Goal: Transaction & Acquisition: Purchase product/service

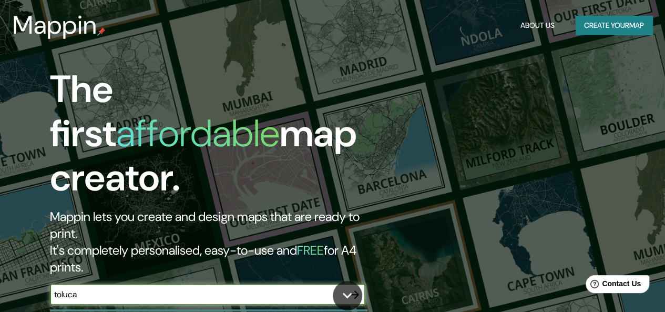
type input "toluca"
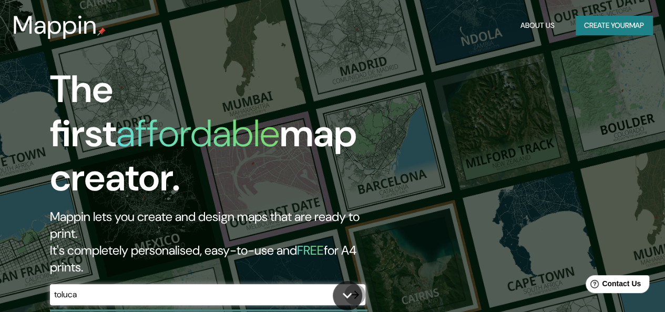
click at [358, 288] on icon "button" at bounding box center [354, 294] width 13 height 13
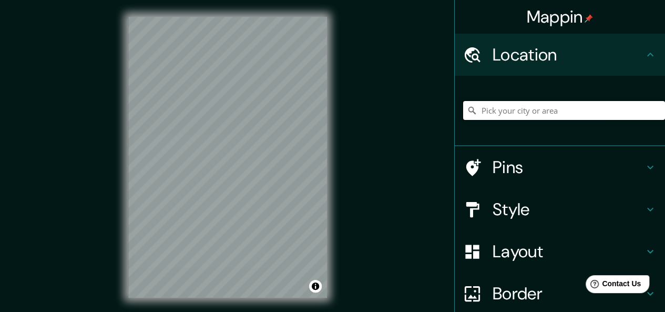
click at [520, 112] on input "Pick your city or area" at bounding box center [564, 110] width 202 height 19
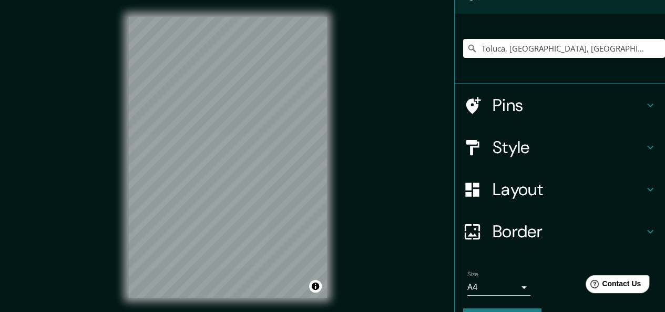
scroll to position [90, 0]
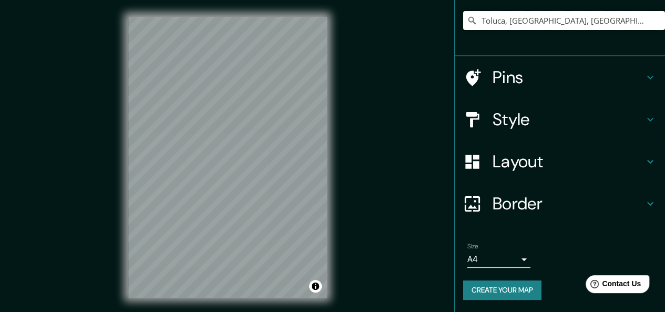
type input "Toluca, [GEOGRAPHIC_DATA], [GEOGRAPHIC_DATA]"
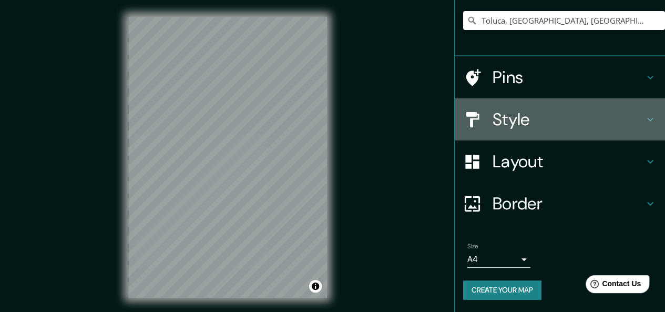
click at [510, 111] on h4 "Style" at bounding box center [567, 119] width 151 height 21
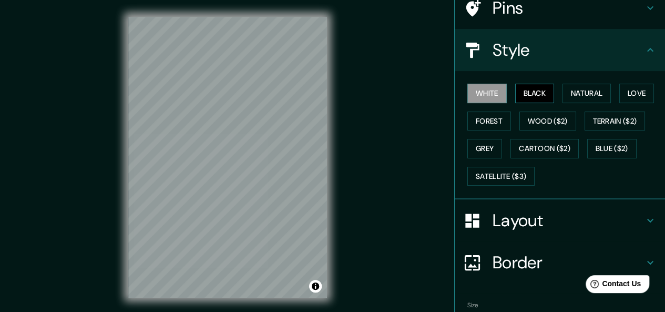
click at [529, 87] on button "Black" at bounding box center [534, 93] width 39 height 19
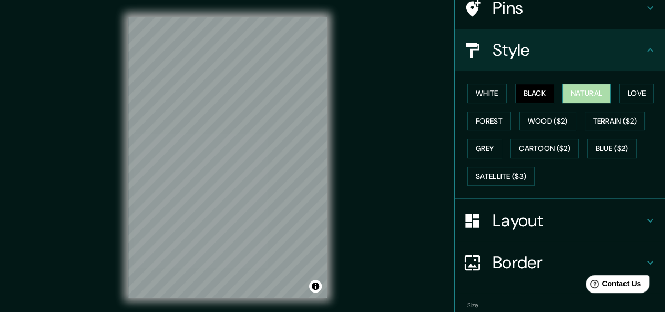
click at [562, 90] on button "Natural" at bounding box center [586, 93] width 48 height 19
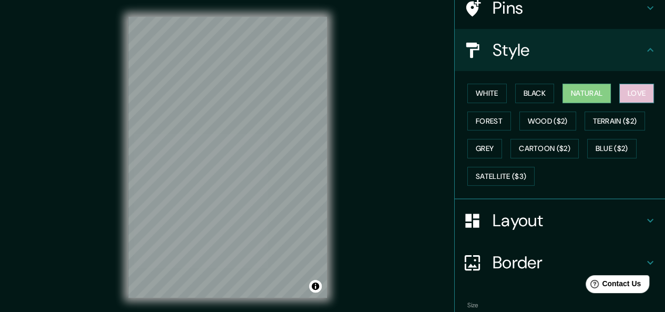
click at [619, 93] on button "Love" at bounding box center [636, 93] width 35 height 19
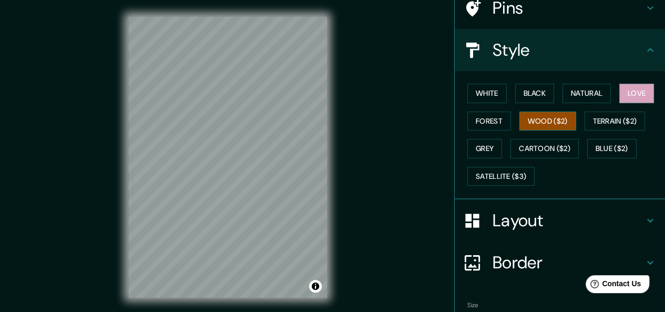
click at [528, 118] on button "Wood ($2)" at bounding box center [547, 120] width 57 height 19
click at [484, 116] on button "Forest" at bounding box center [489, 120] width 44 height 19
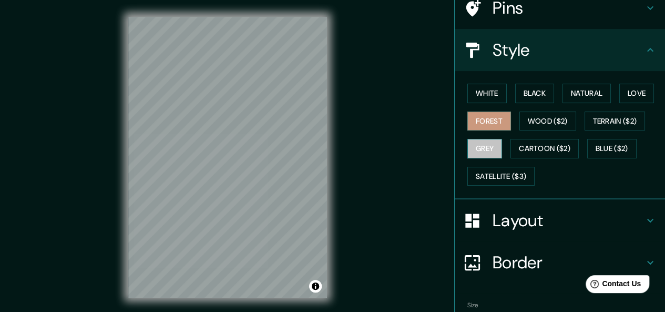
click at [487, 145] on button "Grey" at bounding box center [484, 148] width 35 height 19
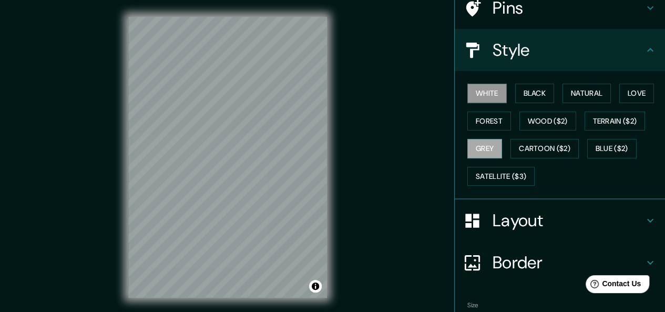
click at [483, 88] on button "White" at bounding box center [486, 93] width 39 height 19
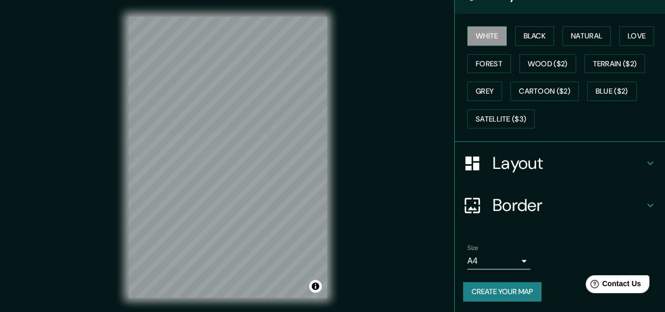
click at [497, 292] on button "Create your map" at bounding box center [502, 291] width 78 height 19
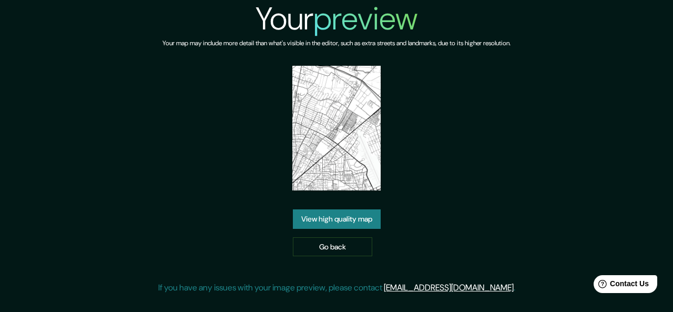
click at [262, 180] on div "Your preview Your map may include more detail than what's visible in the editor…" at bounding box center [336, 151] width 357 height 302
click at [344, 224] on link "View high quality map" at bounding box center [337, 218] width 88 height 19
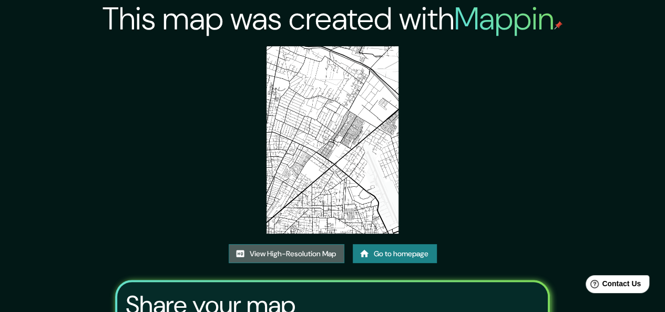
click at [270, 251] on link "View High-Resolution Map" at bounding box center [287, 253] width 116 height 19
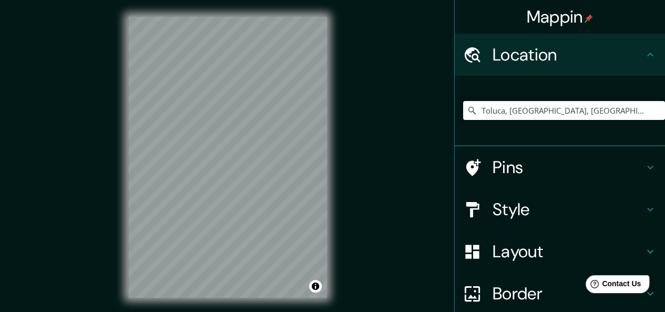
click at [528, 113] on input "Toluca, [GEOGRAPHIC_DATA], [GEOGRAPHIC_DATA]" at bounding box center [564, 110] width 202 height 19
drag, startPoint x: 619, startPoint y: 108, endPoint x: 432, endPoint y: 104, distance: 187.7
click at [432, 104] on div "Mappin Location Toluca, Estado de México, México Pins Style Layout Border Choos…" at bounding box center [332, 165] width 665 height 331
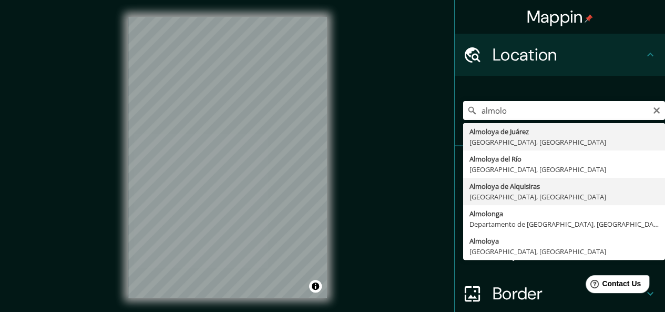
type input "Almoloya de Alquisiras, Estado de México, México"
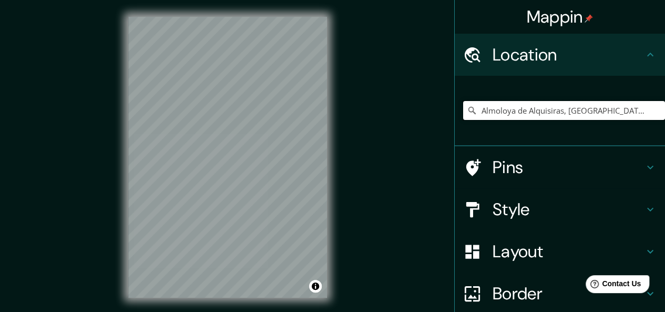
scroll to position [90, 0]
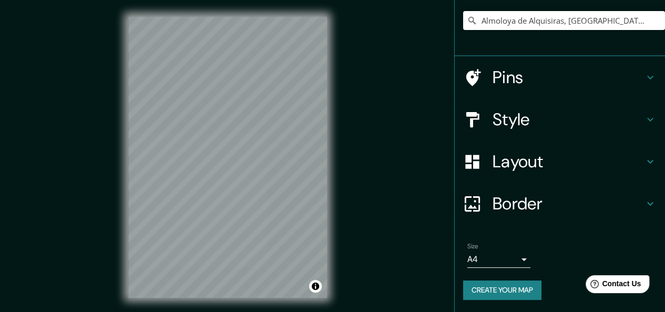
click at [505, 286] on button "Create your map" at bounding box center [502, 289] width 78 height 19
